Goal: Entertainment & Leisure: Browse casually

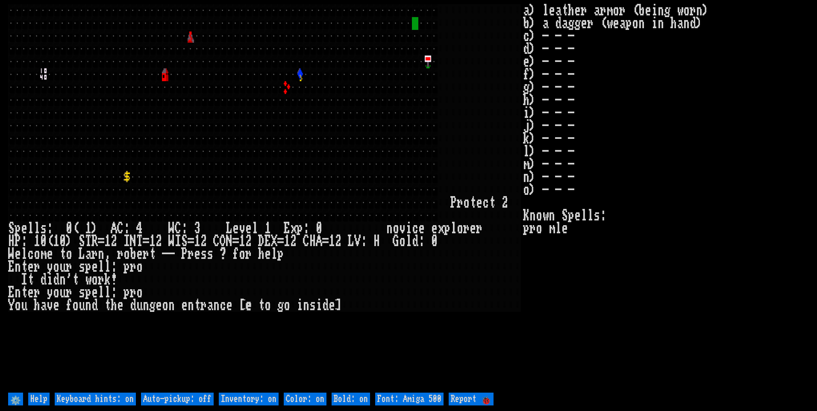
click at [194, 401] on off "Auto-pickup: off" at bounding box center [177, 399] width 73 height 13
type off "Auto-pickup: on"
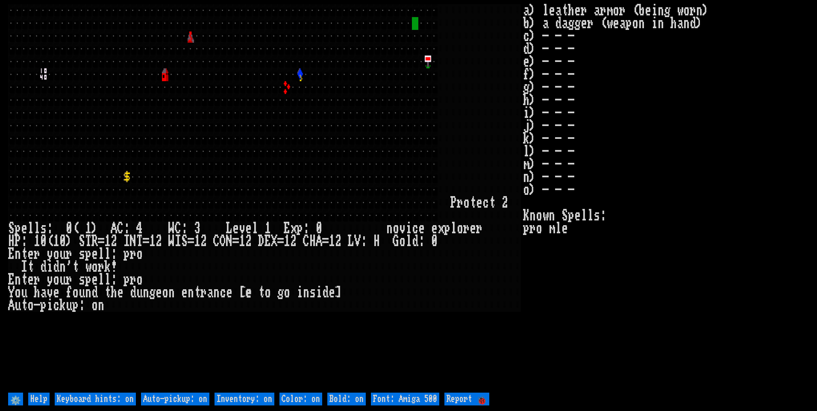
click at [245, 401] on on "Inventory: on" at bounding box center [244, 399] width 60 height 13
type on "Inventory: off"
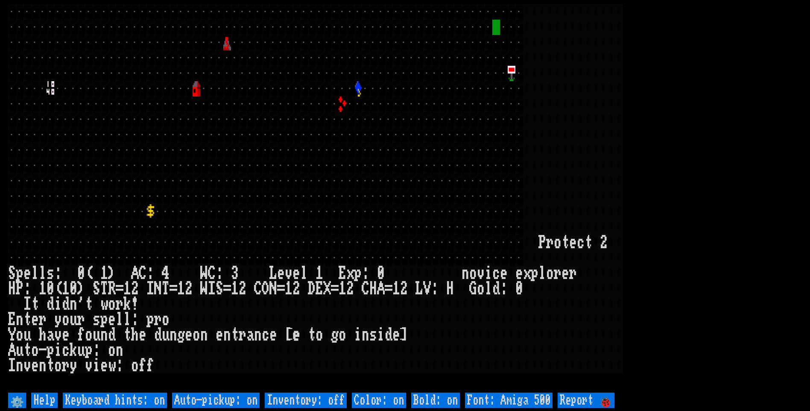
click at [530, 404] on 500 "Font: Amiga 500" at bounding box center [509, 400] width 88 height 15
type 500 "Font: Amiga 1200"
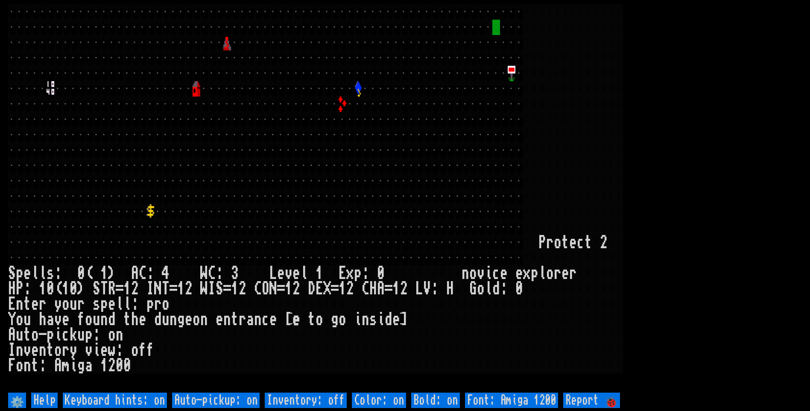
click at [708, 173] on larn at bounding box center [405, 197] width 794 height 386
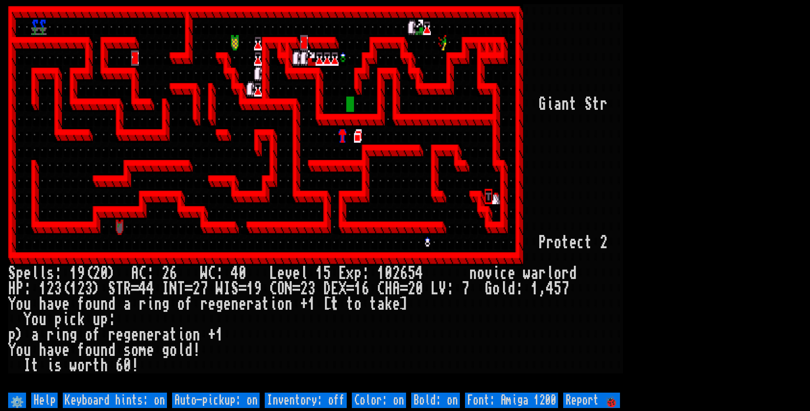
click at [227, 403] on off "Auto-pickup: on" at bounding box center [216, 400] width 88 height 15
type off "Auto-pickup: off"
